Goal: Obtain resource: Obtain resource

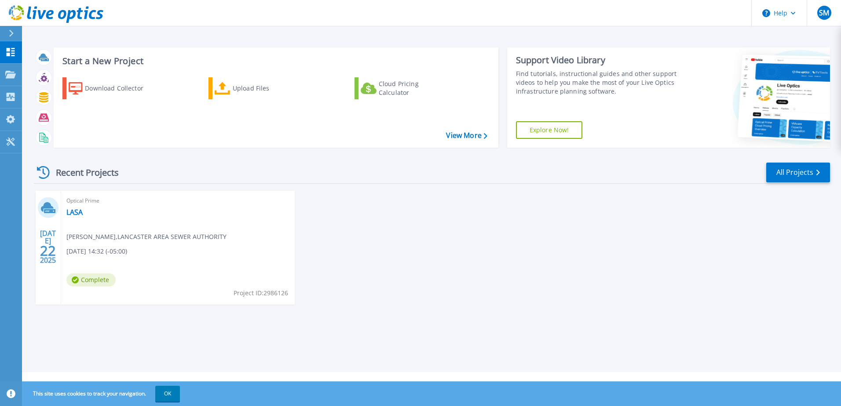
drag, startPoint x: 297, startPoint y: 229, endPoint x: 288, endPoint y: 228, distance: 8.5
click at [296, 229] on div "JUL 22 2025 Optical Prime LASA Stephen Przybylski , LANCASTER AREA SEWER AUTHOR…" at bounding box center [428, 256] width 803 height 131
click at [76, 230] on div "Optical Prime LASA Stephen Przybylski , LANCASTER AREA SEWER AUTHORITY 07/22/20…" at bounding box center [177, 248] width 233 height 114
drag, startPoint x: 50, startPoint y: 257, endPoint x: 53, endPoint y: 251, distance: 6.9
click at [53, 251] on div "JUL 22 2025" at bounding box center [48, 247] width 17 height 32
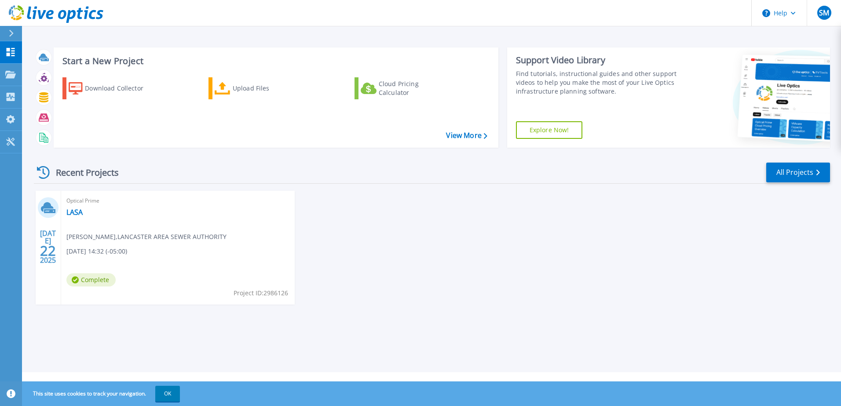
drag, startPoint x: 53, startPoint y: 251, endPoint x: 167, endPoint y: 210, distance: 121.4
click at [167, 210] on div "Optical Prime LASA Stephen Przybylski , LANCASTER AREA SEWER AUTHORITY 07/22/20…" at bounding box center [177, 248] width 233 height 114
click at [65, 211] on div "Optical Prime LASA Stephen Przybylski , LANCASTER AREA SEWER AUTHORITY 07/22/20…" at bounding box center [177, 248] width 233 height 114
click at [71, 214] on link "LASA" at bounding box center [74, 212] width 16 height 9
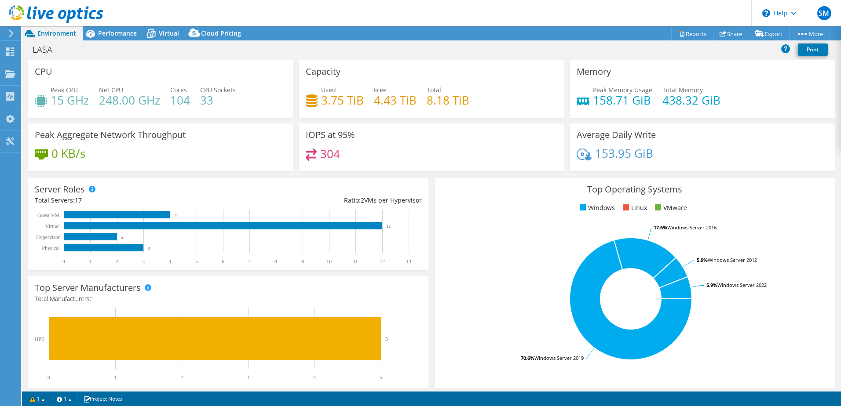
select select "USEast"
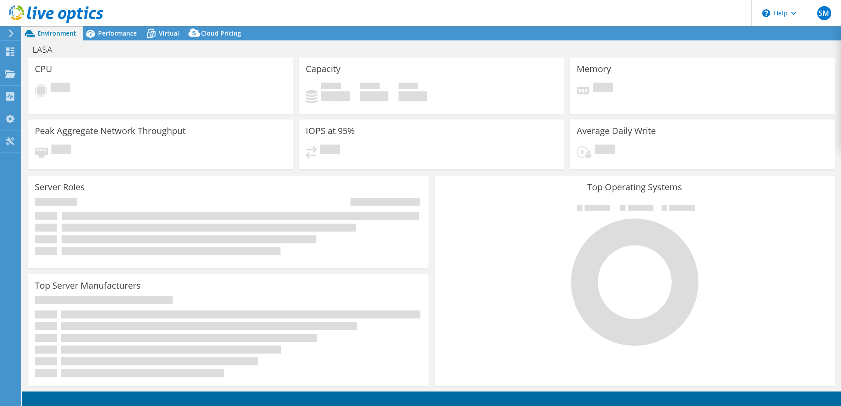
select select "USEast"
select select "USD"
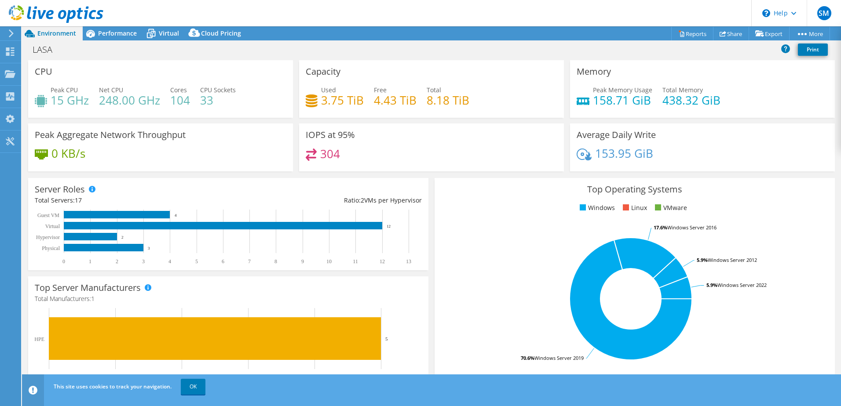
click at [676, 65] on div "Memory Peak Memory Usage 158.71 GiB Total Memory 438.32 GiB" at bounding box center [702, 89] width 265 height 58
click at [107, 29] on span "Performance" at bounding box center [117, 33] width 39 height 8
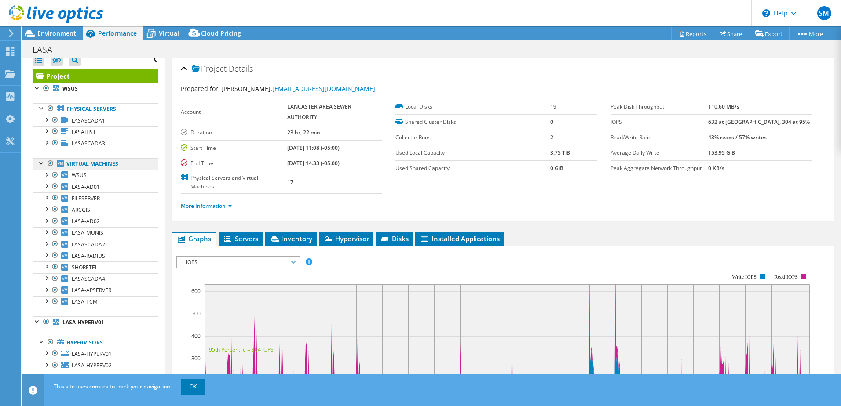
scroll to position [9, 0]
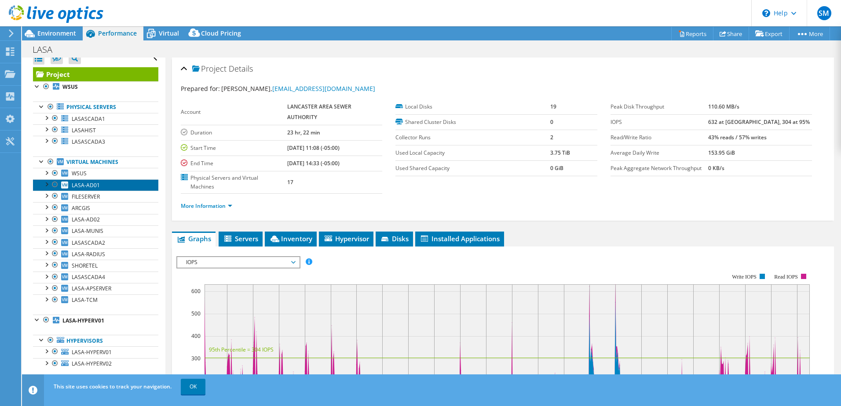
click at [77, 184] on span "LASA-AD01" at bounding box center [86, 185] width 28 height 7
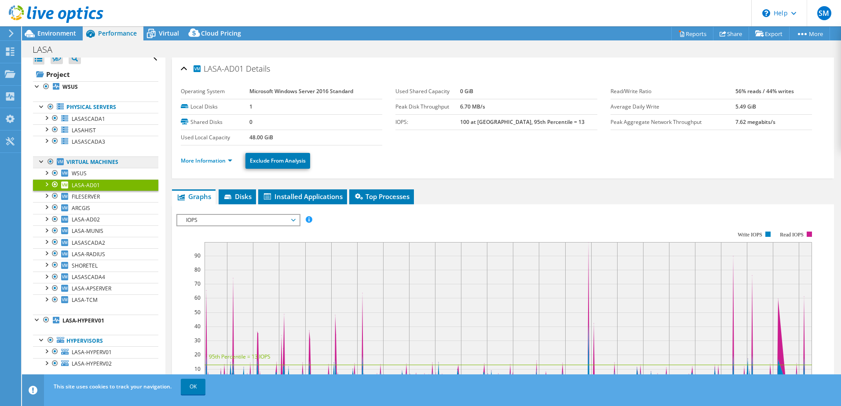
click at [77, 166] on link "Virtual Machines" at bounding box center [95, 162] width 125 height 11
click at [77, 175] on span "WSUS" at bounding box center [79, 173] width 15 height 7
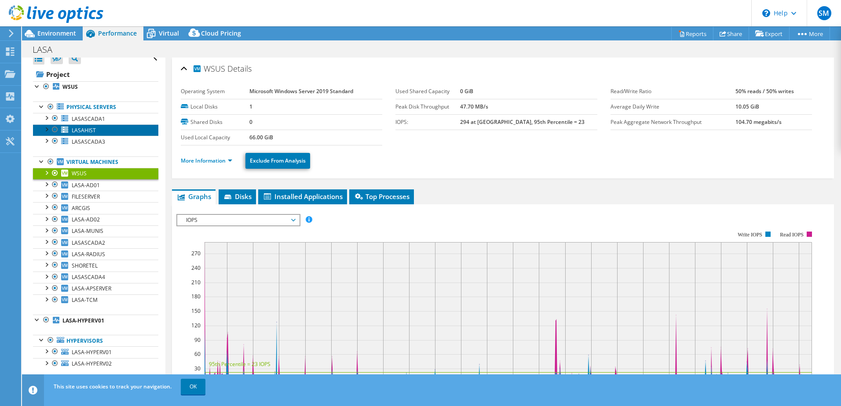
click at [74, 129] on span "LASAHIST" at bounding box center [84, 130] width 24 height 7
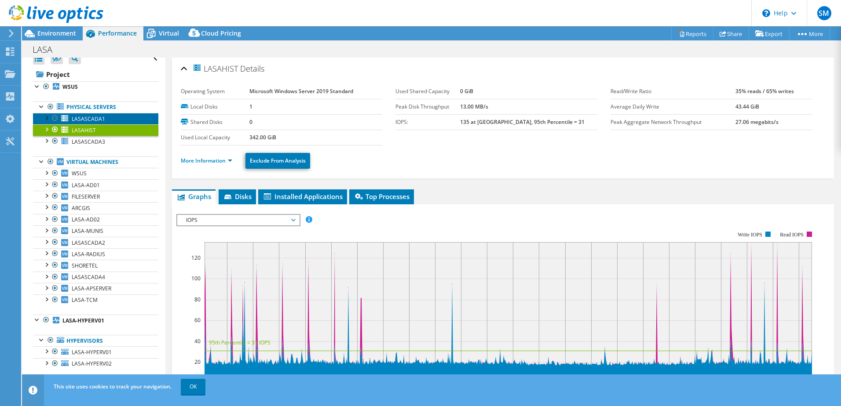
click at [91, 117] on span "LASASCADA1" at bounding box center [88, 118] width 33 height 7
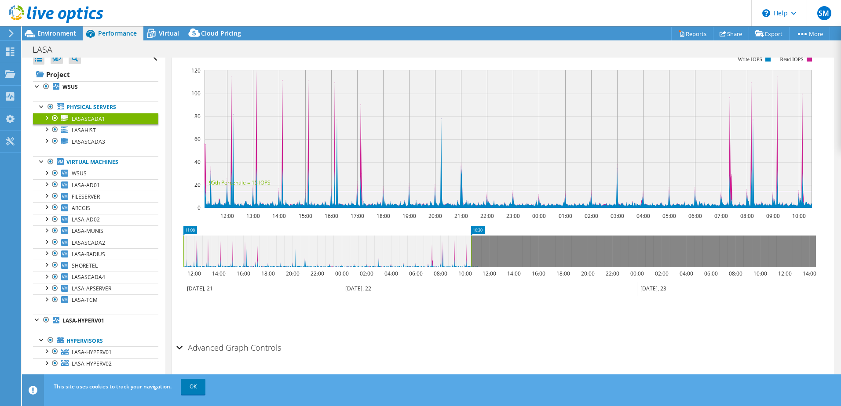
scroll to position [176, 0]
click at [358, 153] on rect at bounding box center [507, 138] width 607 height 138
click at [362, 156] on rect at bounding box center [507, 138] width 607 height 138
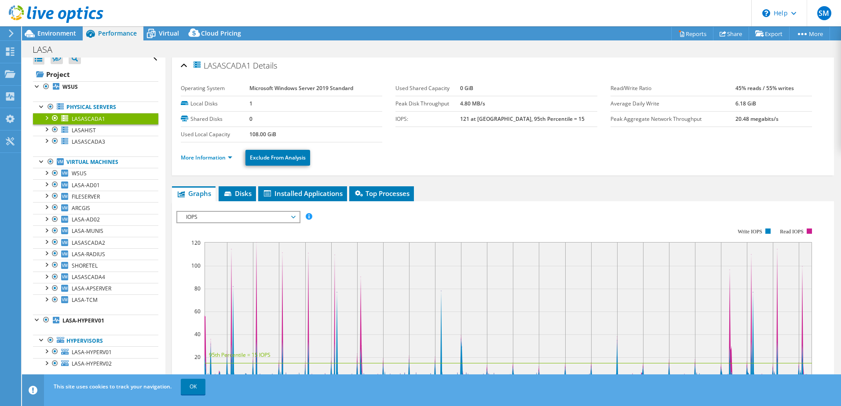
scroll to position [0, 0]
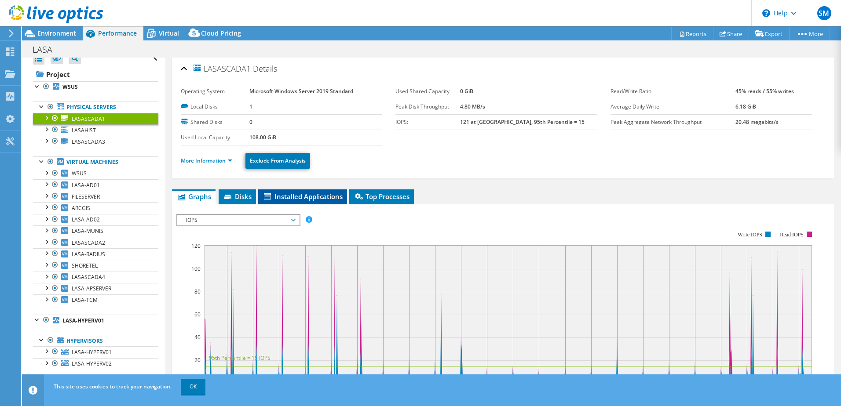
click at [262, 199] on li "Installed Applications" at bounding box center [302, 197] width 89 height 15
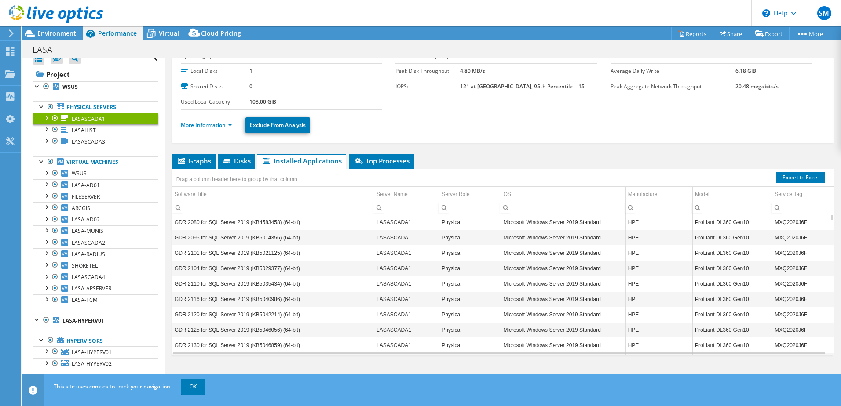
scroll to position [106, 0]
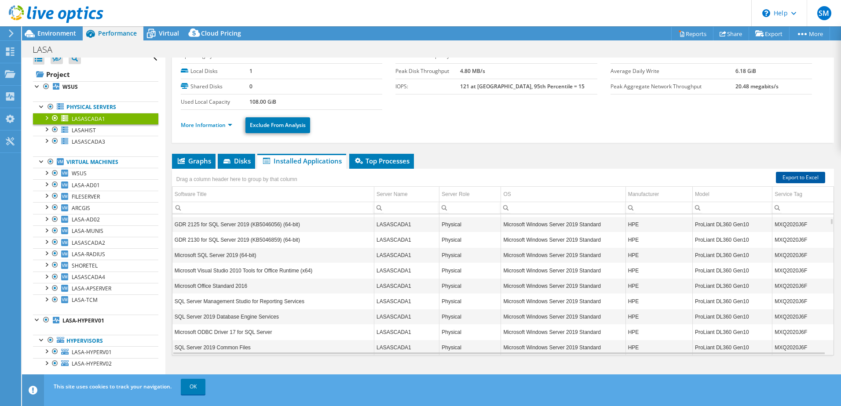
click at [808, 182] on link "Export to Excel" at bounding box center [800, 177] width 49 height 11
click at [79, 127] on span "LASAHIST" at bounding box center [84, 130] width 24 height 7
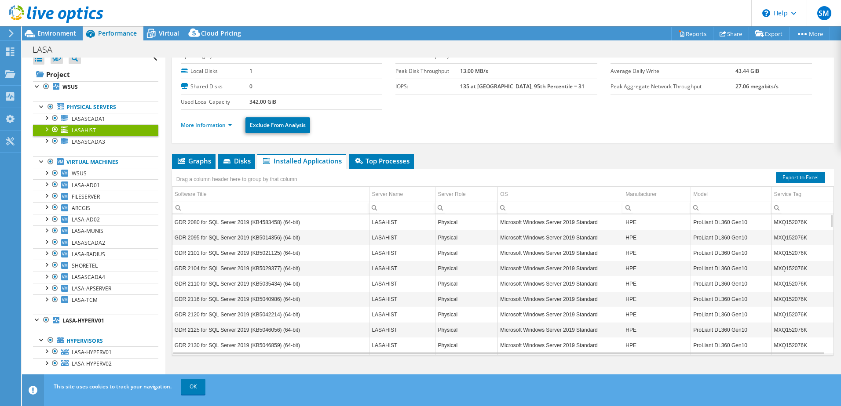
click at [796, 185] on div "Drag a column header here to group by that column" at bounding box center [503, 178] width 662 height 18
click at [796, 181] on link "Export to Excel" at bounding box center [800, 177] width 49 height 11
click at [93, 139] on span "LASASCADA3" at bounding box center [88, 141] width 33 height 7
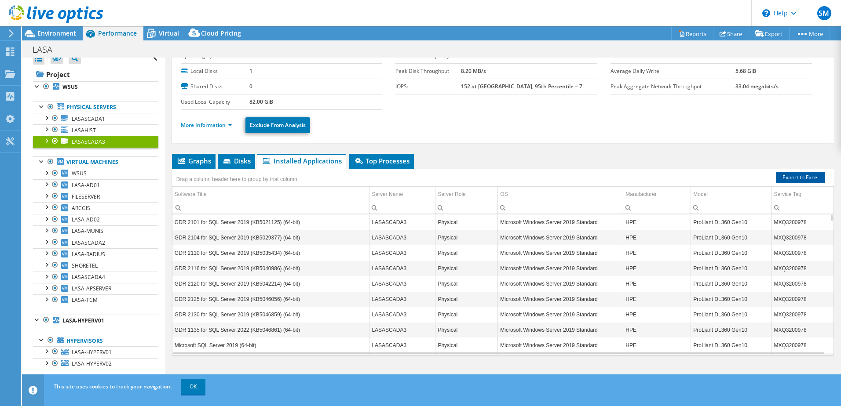
click at [811, 176] on link "Export to Excel" at bounding box center [800, 177] width 49 height 11
click at [76, 166] on link "Virtual Machines" at bounding box center [95, 162] width 125 height 11
click at [77, 165] on link "Virtual Machines" at bounding box center [95, 162] width 125 height 11
click at [77, 172] on span "WSUS" at bounding box center [79, 173] width 15 height 7
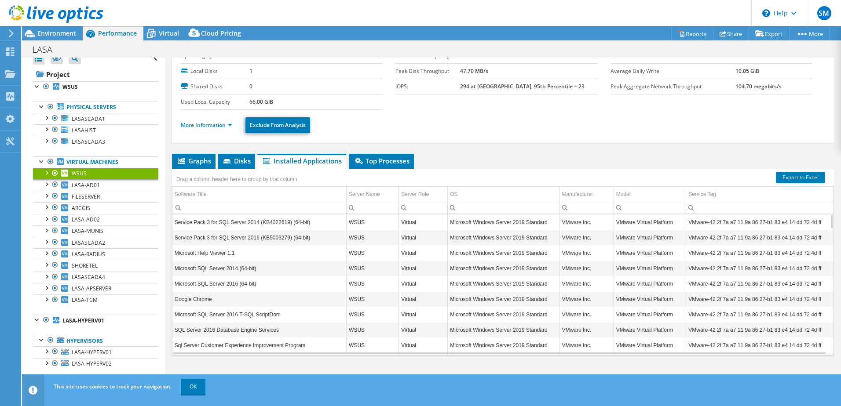
click at [818, 179] on div "Drag a column header here to group by that column" at bounding box center [503, 174] width 662 height 11
click at [805, 173] on link "Export to Excel" at bounding box center [800, 177] width 49 height 11
click at [77, 191] on link "FILESERVER" at bounding box center [95, 196] width 125 height 11
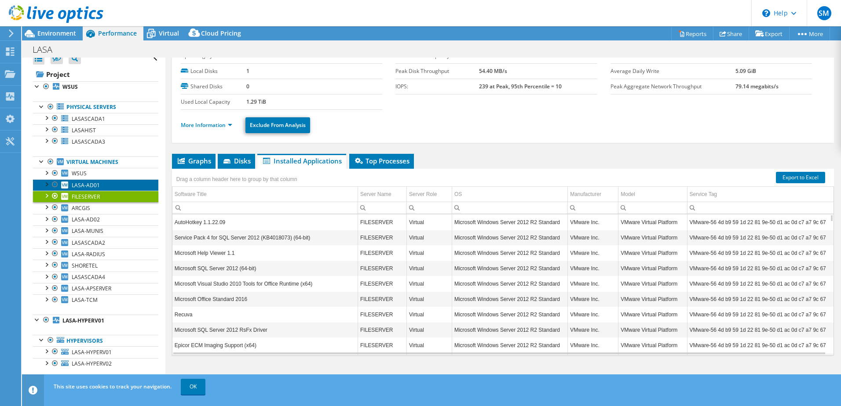
click at [80, 182] on span "LASA-AD01" at bounding box center [86, 185] width 28 height 7
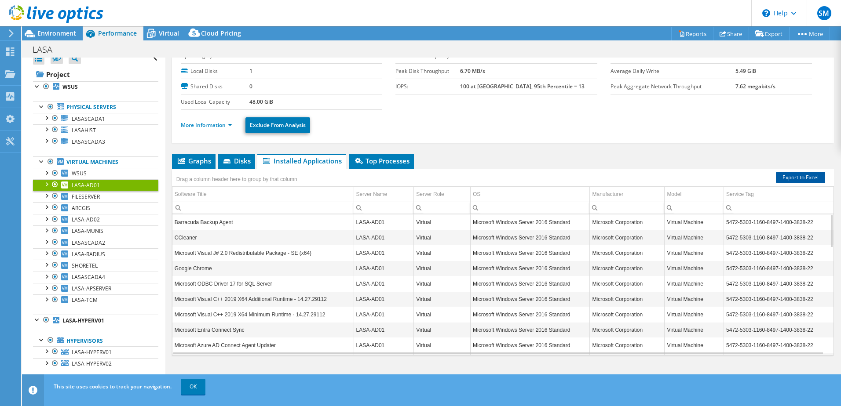
click at [813, 179] on link "Export to Excel" at bounding box center [800, 177] width 49 height 11
click at [121, 194] on link "FILESERVER" at bounding box center [95, 196] width 125 height 11
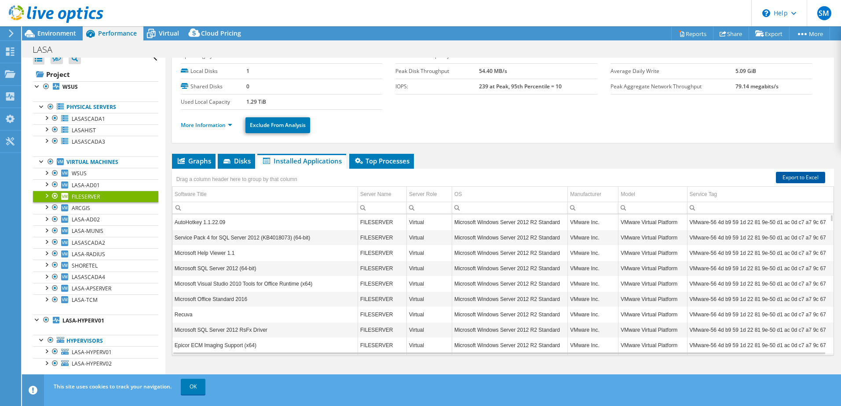
click at [779, 179] on link "Export to Excel" at bounding box center [800, 177] width 49 height 11
drag, startPoint x: 99, startPoint y: 204, endPoint x: 100, endPoint y: 210, distance: 5.4
click at [99, 204] on link "ARCGIS" at bounding box center [95, 207] width 125 height 11
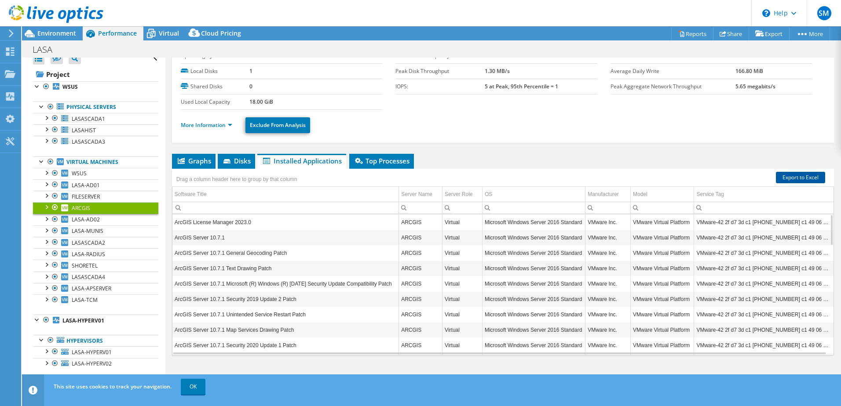
click at [778, 175] on link "Export to Excel" at bounding box center [800, 177] width 49 height 11
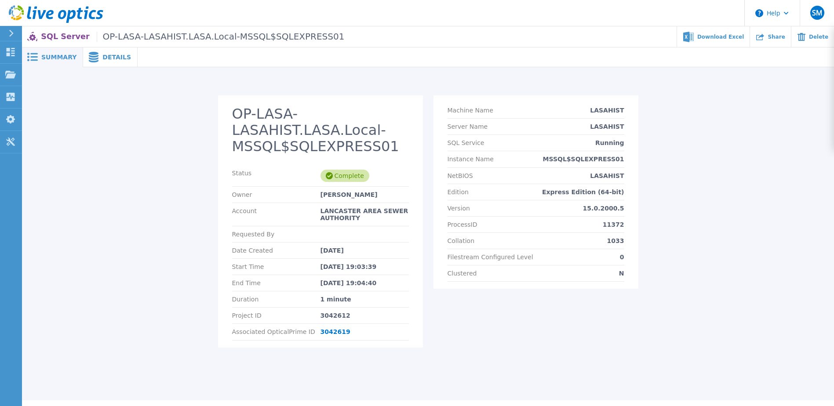
click at [713, 109] on div "OP-LASA-LASAHIST.LASA.Local-MSSQL$SQLEXPRESS01 Status Complete Owner [PERSON_NA…" at bounding box center [427, 226] width 795 height 262
click at [90, 64] on div "Details" at bounding box center [110, 57] width 55 height 20
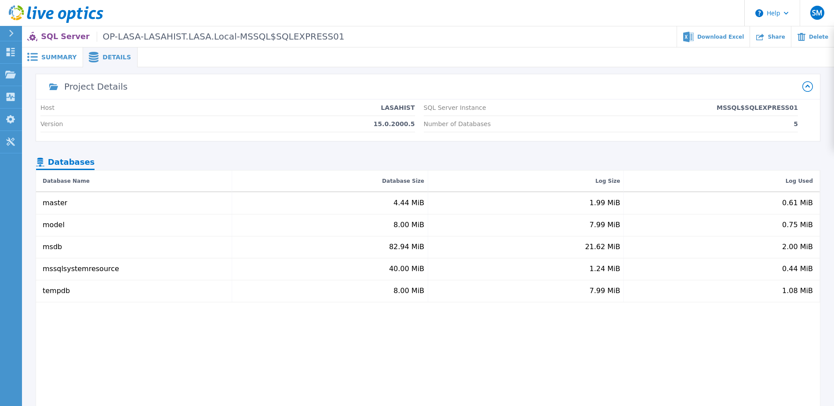
click at [69, 60] on span "Summary" at bounding box center [58, 57] width 35 height 6
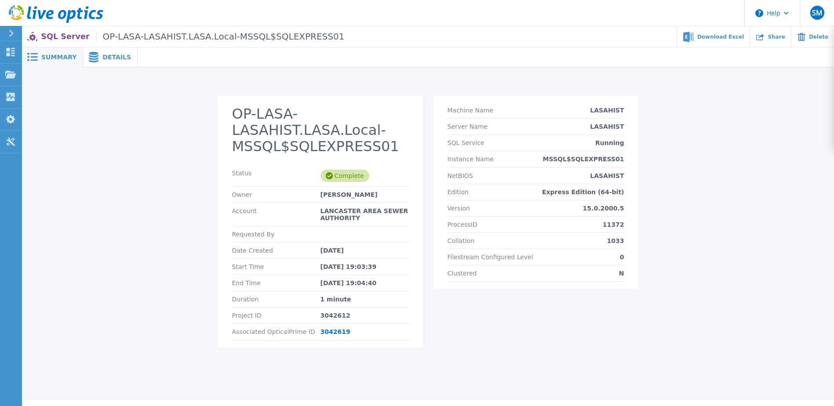
scroll to position [21, 0]
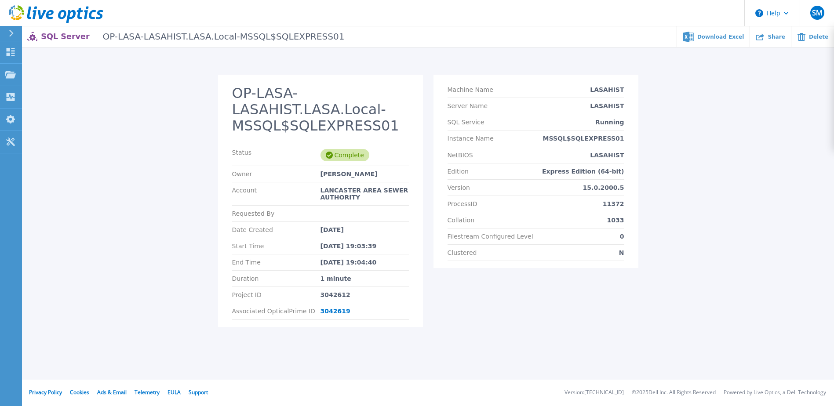
click at [353, 160] on div "Complete" at bounding box center [345, 155] width 49 height 12
click at [7, 76] on icon at bounding box center [10, 74] width 11 height 7
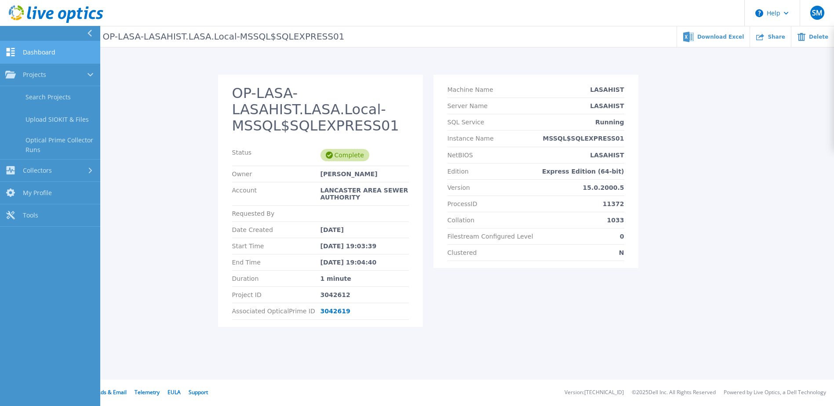
click at [58, 55] on link "Dashboard Dashboard" at bounding box center [50, 52] width 100 height 22
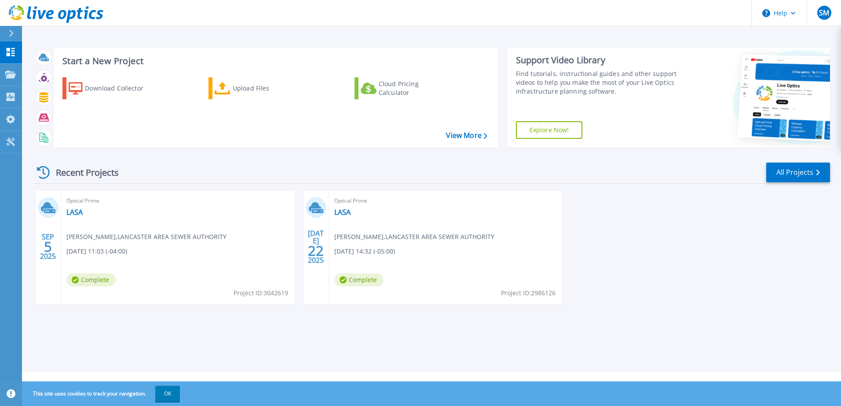
click at [78, 230] on div "Optical Prime LASA [PERSON_NAME] , [PERSON_NAME] AREA SEWER AUTHORITY [DATE] 11…" at bounding box center [177, 248] width 233 height 114
click at [48, 206] on icon at bounding box center [47, 207] width 13 height 10
click at [52, 244] on div "[DATE]" at bounding box center [48, 247] width 17 height 32
click at [288, 251] on div "Optical Prime LASA [PERSON_NAME] , [PERSON_NAME] AREA SEWER AUTHORITY [DATE] 11…" at bounding box center [177, 248] width 233 height 114
